Goal: Task Accomplishment & Management: Manage account settings

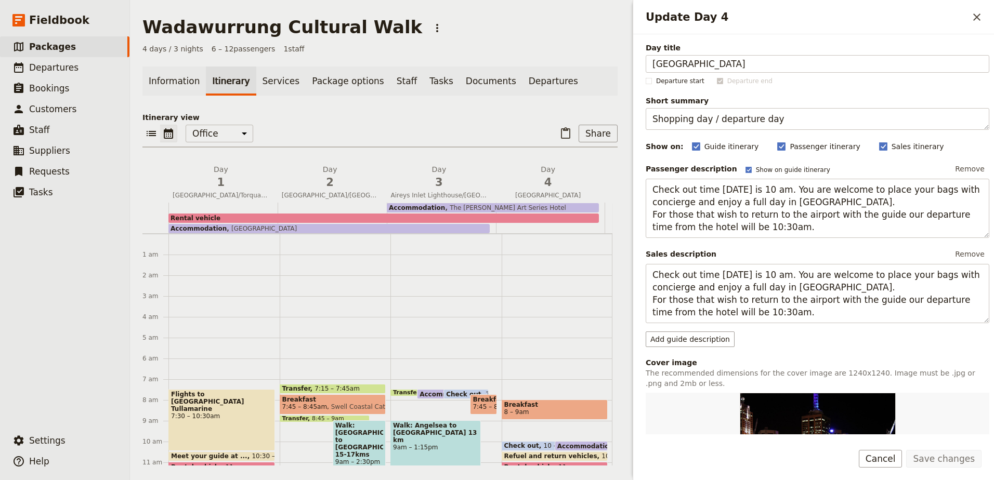
scroll to position [291, 0]
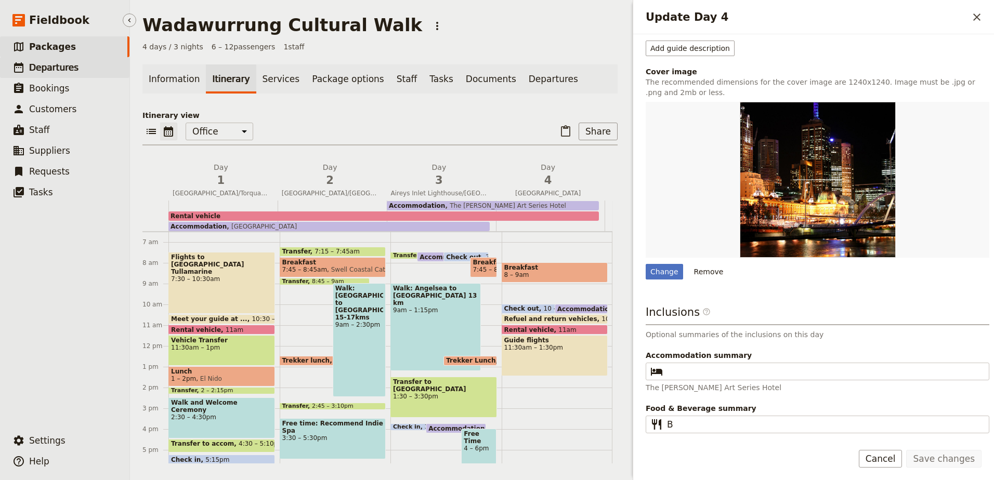
drag, startPoint x: 0, startPoint y: 0, endPoint x: 56, endPoint y: 74, distance: 92.7
click at [56, 74] on link "​ Departures" at bounding box center [64, 67] width 129 height 21
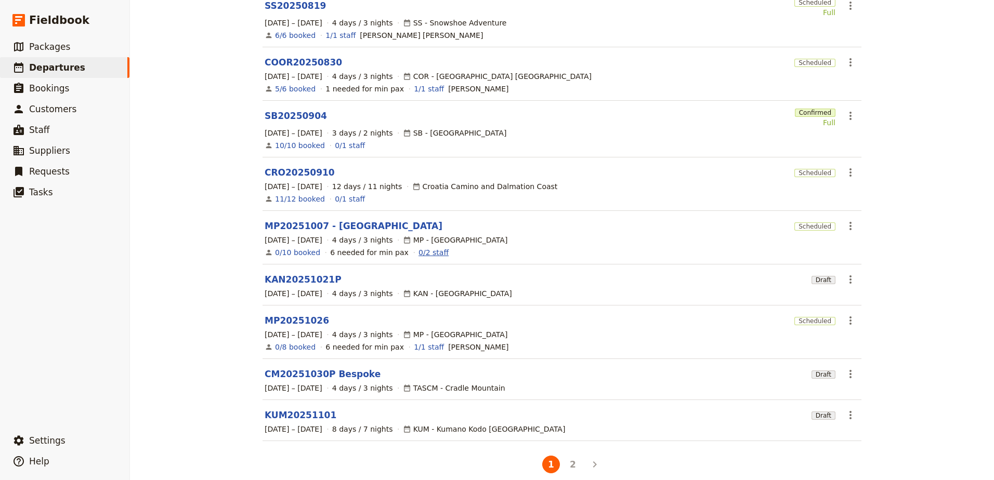
scroll to position [175, 0]
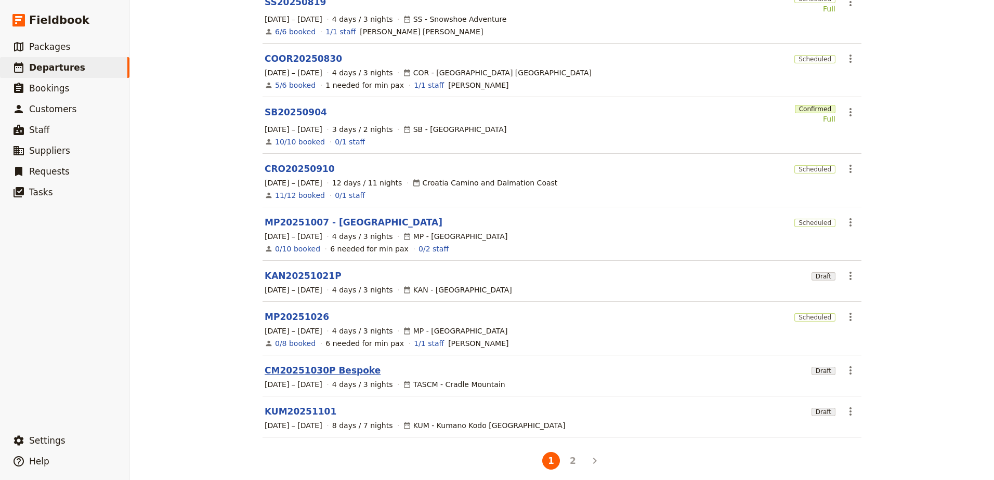
click at [325, 364] on link "CM20251030P Bespoke" at bounding box center [323, 370] width 116 height 12
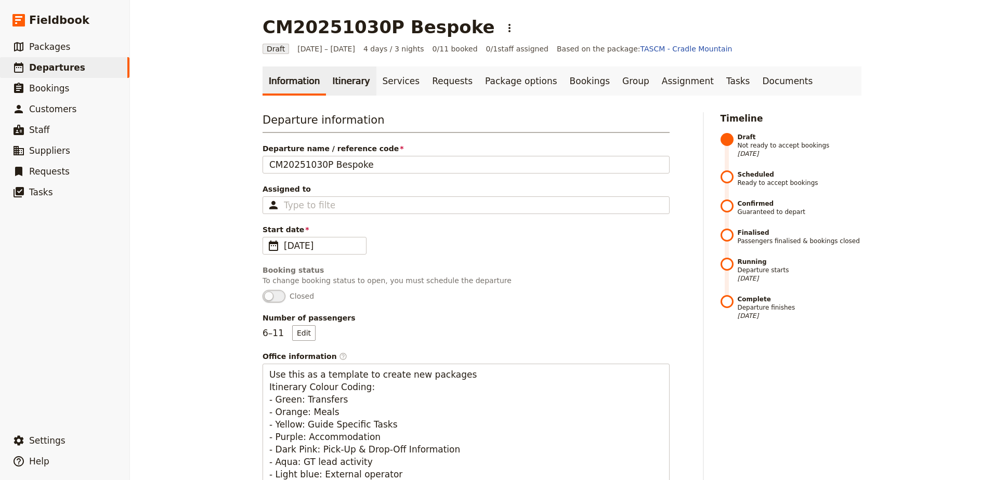
click at [329, 88] on link "Itinerary" at bounding box center [351, 81] width 50 height 29
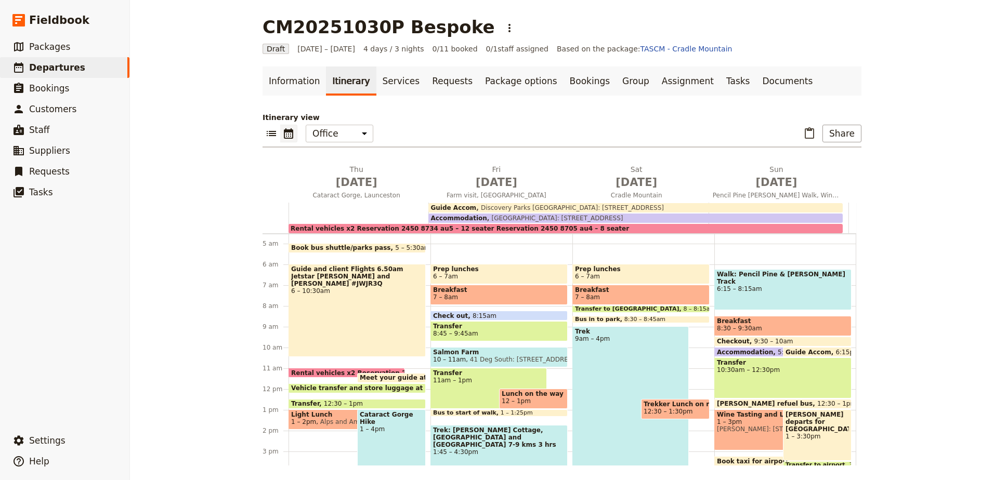
scroll to position [94, 0]
click at [372, 202] on button "[DATE] Cataract Gorge, [GEOGRAPHIC_DATA]" at bounding box center [358, 183] width 140 height 38
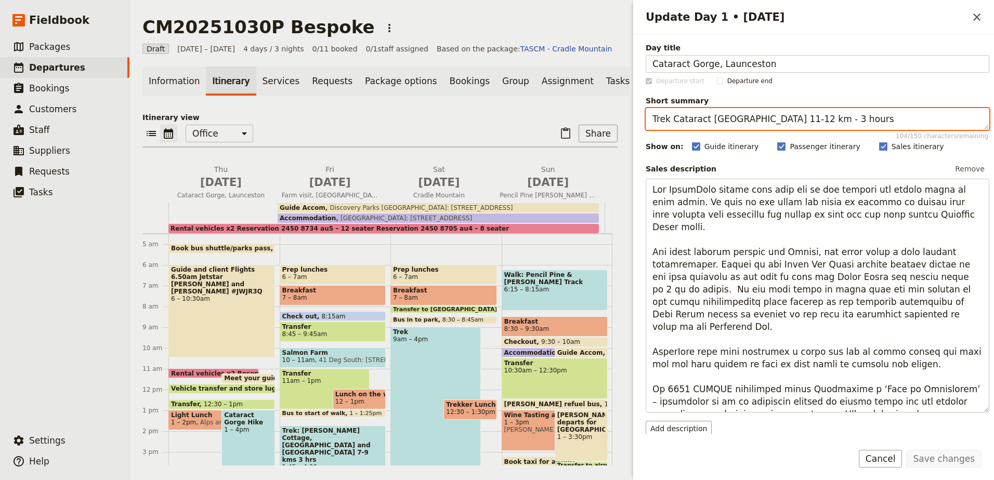
drag, startPoint x: 765, startPoint y: 120, endPoint x: 786, endPoint y: 121, distance: 20.8
click at [786, 121] on textarea "Trek Cataract [GEOGRAPHIC_DATA] 11-12 km - 3 hours" at bounding box center [818, 119] width 344 height 22
type textarea "Trek Cataract [GEOGRAPHIC_DATA] 8-10 km - 3 hours"
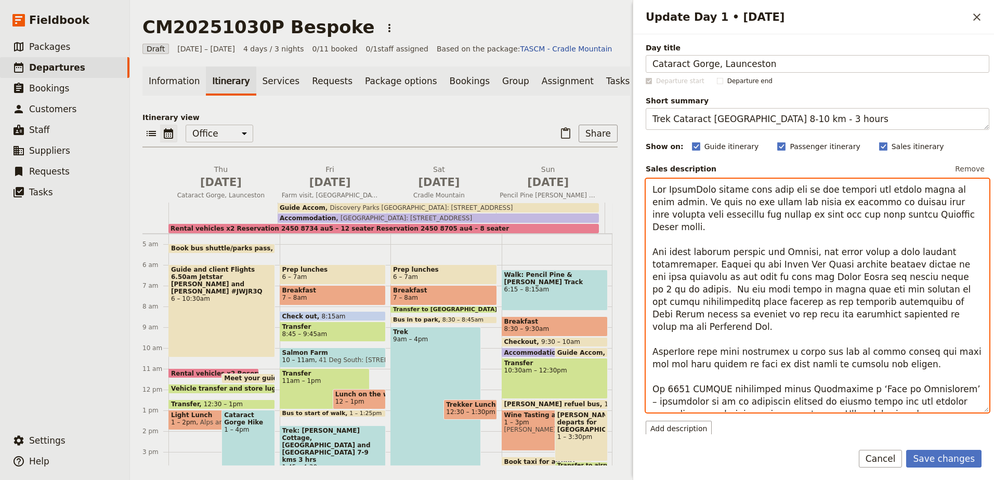
click at [854, 294] on textarea "Update Day 1 • 30 Oct" at bounding box center [818, 296] width 344 height 234
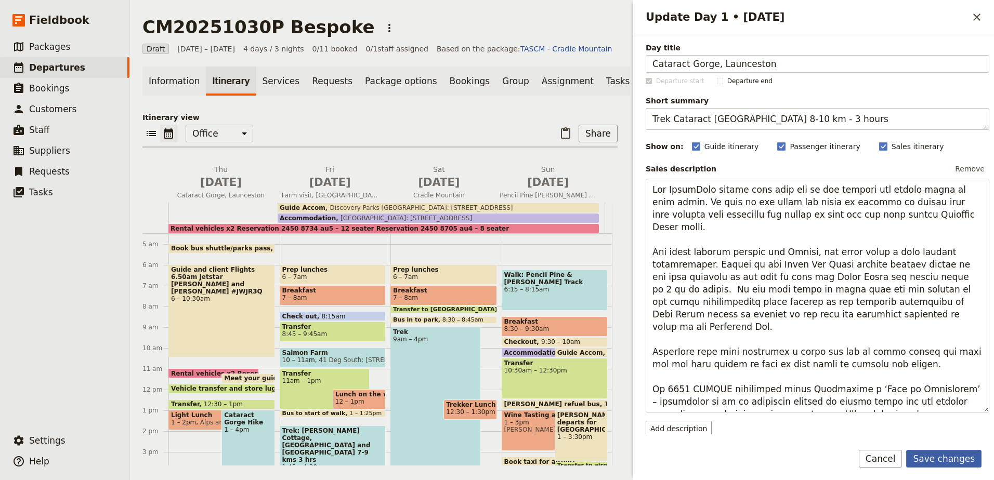
click at [929, 465] on button "Save changes" at bounding box center [943, 459] width 75 height 18
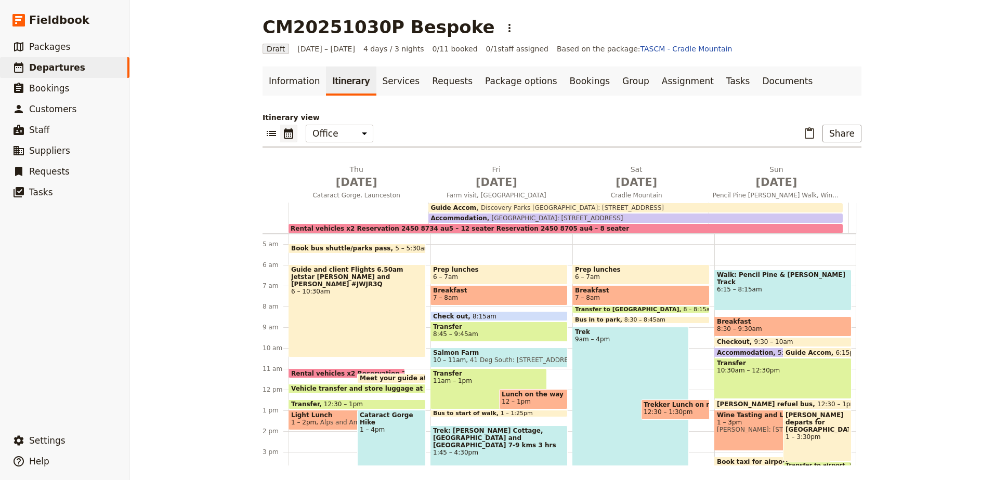
click at [368, 426] on span "1 – 4pm" at bounding box center [391, 429] width 63 height 7
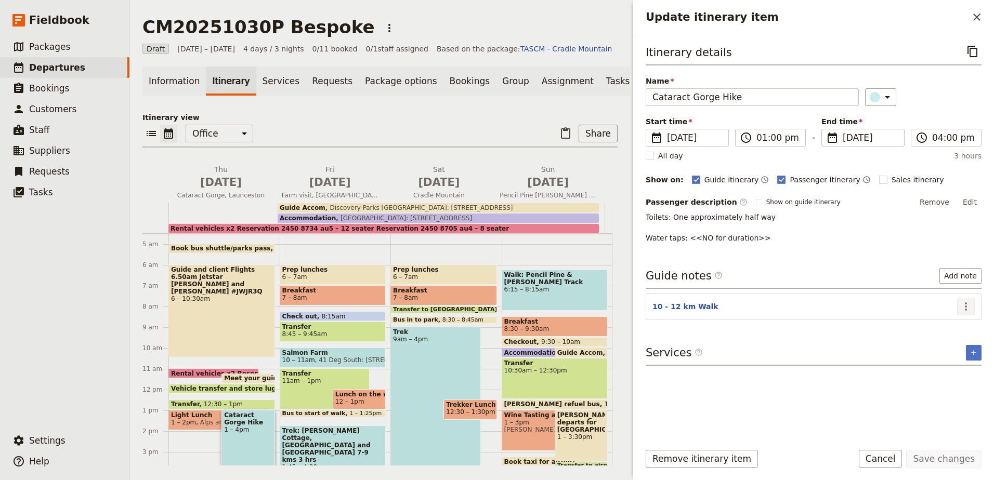
click at [968, 302] on icon "Actions" at bounding box center [966, 306] width 12 height 12
click at [952, 331] on span "Edit note" at bounding box center [936, 329] width 33 height 10
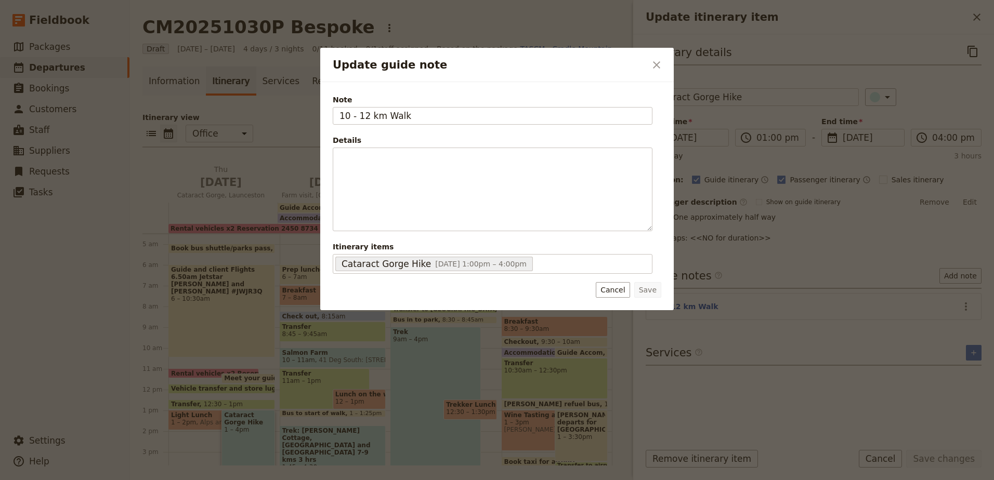
drag, startPoint x: 327, startPoint y: 111, endPoint x: 310, endPoint y: 108, distance: 17.0
click at [327, 111] on div "Note 10 - 12 km Walk Details ​ ​ ​ ​ ​ ​ ​ ​ ​ Itinerary items Cataract Gorge H…" at bounding box center [496, 196] width 353 height 228
type input "8-10 km Walk"
click at [649, 292] on button "Save" at bounding box center [647, 290] width 27 height 16
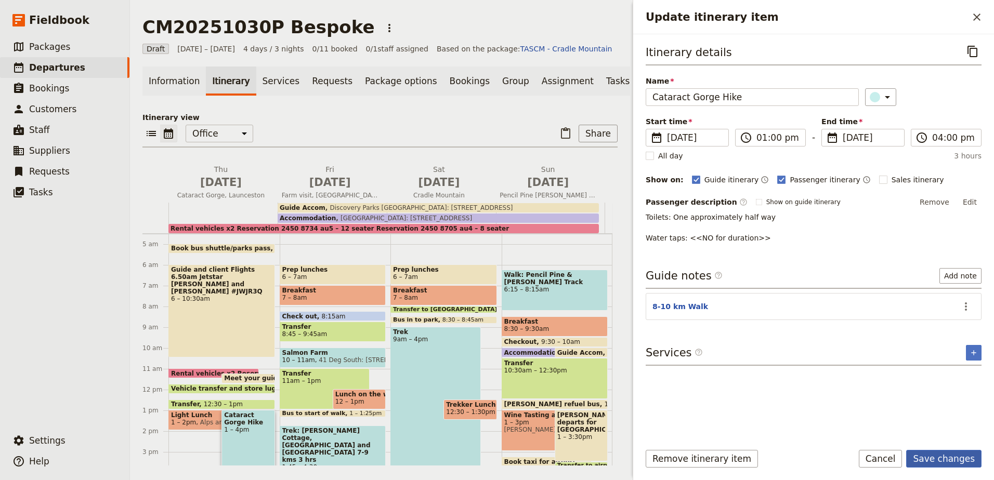
click at [955, 460] on button "Save changes" at bounding box center [943, 459] width 75 height 18
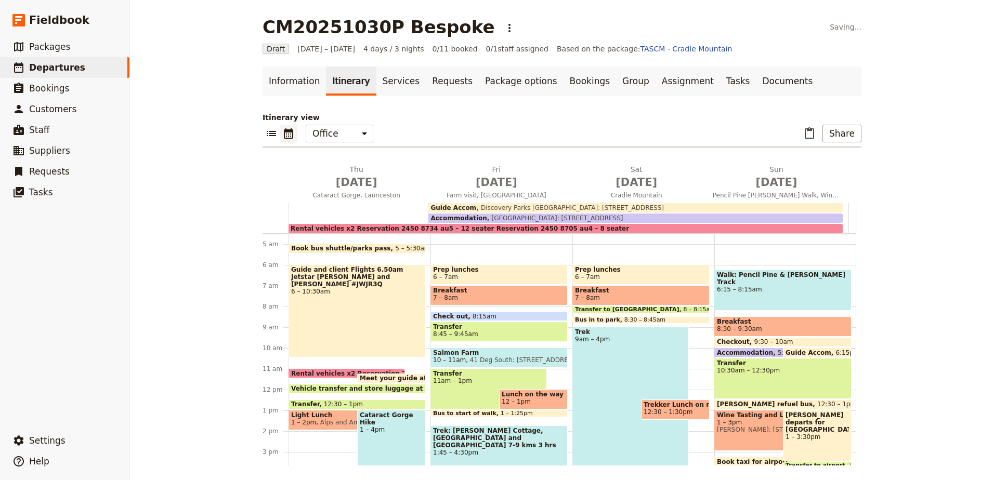
scroll to position [99, 0]
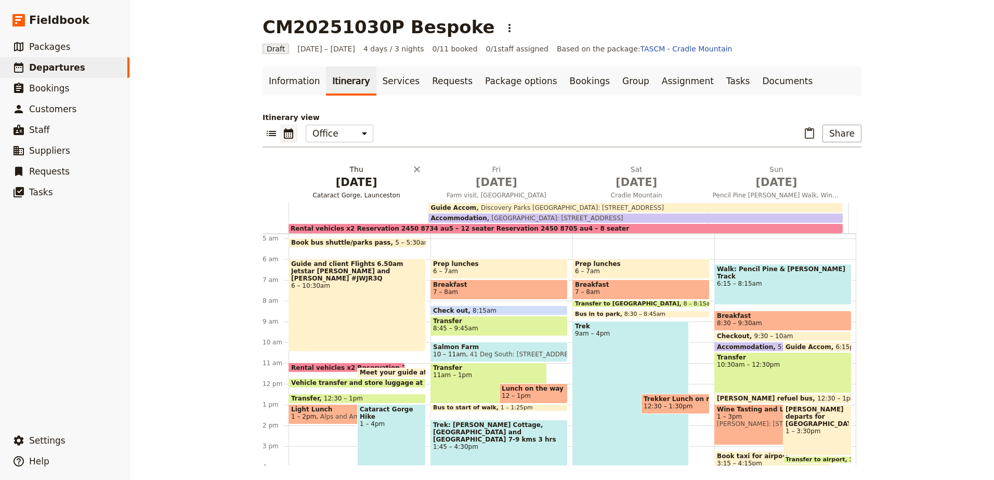
click at [330, 191] on button "[DATE] Cataract Gorge, [GEOGRAPHIC_DATA]" at bounding box center [358, 183] width 140 height 38
